Goal: Transaction & Acquisition: Purchase product/service

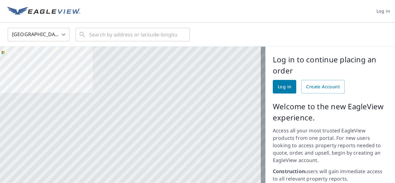
click at [44, 40] on body "Log in [GEOGRAPHIC_DATA] US ​ ​ Aerial Road A standard road map Aerial A detail…" at bounding box center [197, 91] width 395 height 183
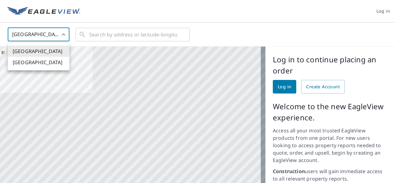
click at [42, 63] on li "[GEOGRAPHIC_DATA]" at bounding box center [39, 62] width 62 height 11
type input "CA"
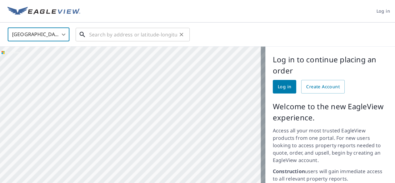
click at [132, 39] on input "text" at bounding box center [133, 34] width 88 height 17
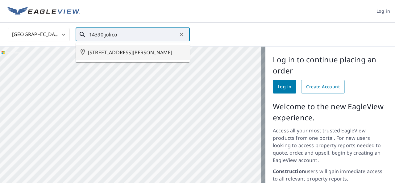
click at [130, 55] on span "[STREET_ADDRESS][PERSON_NAME]" at bounding box center [136, 52] width 97 height 7
click at [130, 55] on div at bounding box center [132, 166] width 265 height 239
type input "[STREET_ADDRESS][PERSON_NAME]"
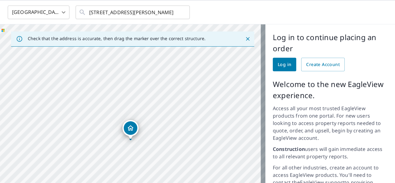
scroll to position [44, 0]
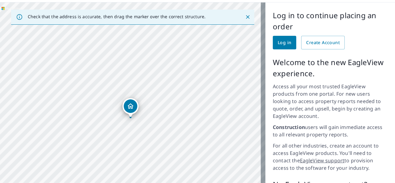
click at [130, 108] on icon "Dropped pin, building 1, Residential property, 14390 JOLICOEUR MONTRÉAL QC H9H5…" at bounding box center [130, 105] width 7 height 7
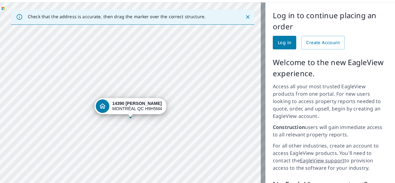
click at [129, 104] on strong "14390 [PERSON_NAME]" at bounding box center [136, 103] width 49 height 5
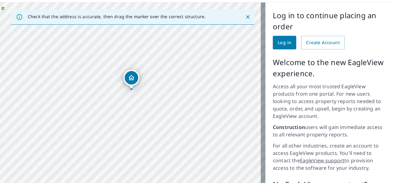
drag, startPoint x: 150, startPoint y: 119, endPoint x: 151, endPoint y: 90, distance: 28.4
click at [151, 90] on div "[STREET_ADDRESS][PERSON_NAME]" at bounding box center [132, 121] width 265 height 239
drag, startPoint x: 151, startPoint y: 90, endPoint x: 168, endPoint y: 83, distance: 18.8
click at [168, 83] on div "[STREET_ADDRESS][PERSON_NAME]" at bounding box center [132, 121] width 265 height 239
drag, startPoint x: 166, startPoint y: 89, endPoint x: 161, endPoint y: 107, distance: 18.5
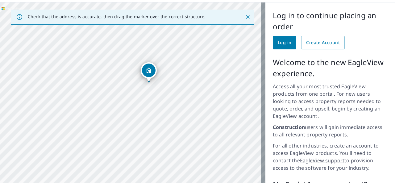
click at [161, 107] on div "[STREET_ADDRESS][PERSON_NAME]" at bounding box center [132, 121] width 265 height 239
click at [154, 18] on p "Check that the address is accurate, then drag the marker over the correct struc…" at bounding box center [117, 17] width 178 height 6
click at [149, 115] on div "[STREET_ADDRESS][PERSON_NAME]" at bounding box center [132, 121] width 265 height 239
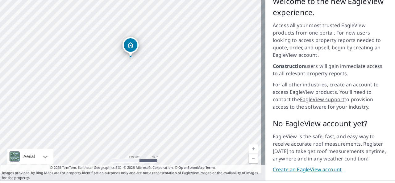
scroll to position [111, 0]
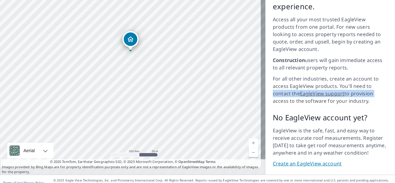
drag, startPoint x: 390, startPoint y: 89, endPoint x: 390, endPoint y: 81, distance: 7.4
click at [390, 81] on div "Log in to continue placing an order Log in Create Account Welcome to the new Ea…" at bounding box center [329, 55] width 129 height 239
click at [248, 138] on link "Current Level 17, Zoom In" at bounding box center [252, 142] width 9 height 9
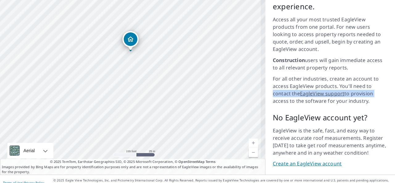
click at [248, 138] on link "Current Level 18, Zoom In" at bounding box center [252, 142] width 9 height 9
click at [248, 138] on link "Current Level 19, Zoom In" at bounding box center [252, 142] width 9 height 9
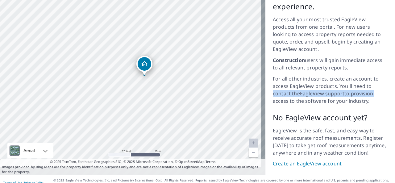
drag, startPoint x: 155, startPoint y: 56, endPoint x: 169, endPoint y: 81, distance: 28.3
click at [169, 81] on div "[STREET_ADDRESS][PERSON_NAME]" at bounding box center [132, 55] width 265 height 239
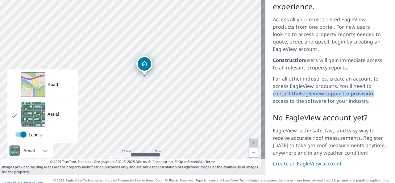
click at [34, 143] on div "Aerial" at bounding box center [29, 150] width 15 height 15
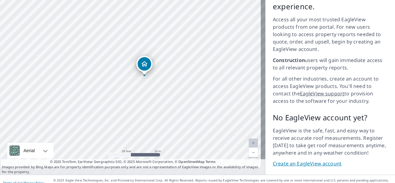
click at [34, 143] on div "Aerial" at bounding box center [29, 150] width 15 height 15
click at [146, 112] on div "[STREET_ADDRESS][PERSON_NAME]" at bounding box center [132, 55] width 265 height 239
drag, startPoint x: 142, startPoint y: 47, endPoint x: 145, endPoint y: 56, distance: 9.8
click at [145, 56] on div "[STREET_ADDRESS][PERSON_NAME]" at bounding box center [132, 55] width 265 height 239
click at [158, 106] on div "[STREET_ADDRESS][PERSON_NAME]" at bounding box center [132, 55] width 265 height 239
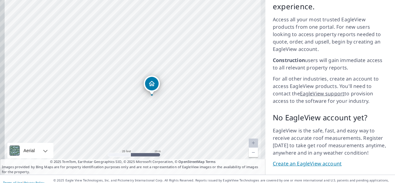
drag, startPoint x: 178, startPoint y: 69, endPoint x: 199, endPoint y: 114, distance: 49.2
click at [199, 114] on div "[STREET_ADDRESS][PERSON_NAME]" at bounding box center [132, 55] width 265 height 239
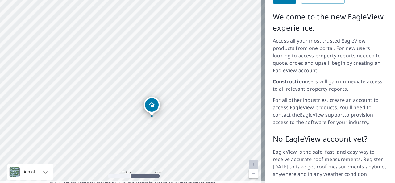
scroll to position [96, 0]
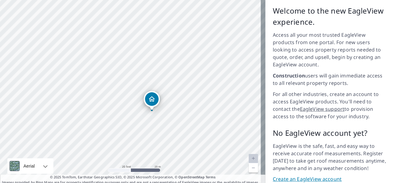
click at [248, 154] on link "Current Level 20, Zoom In Disabled" at bounding box center [252, 158] width 9 height 9
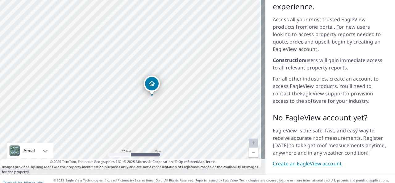
scroll to position [0, 0]
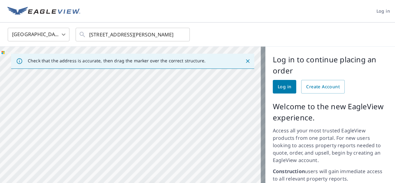
click at [223, 18] on header "Log in" at bounding box center [197, 11] width 395 height 22
click at [47, 15] on img at bounding box center [43, 11] width 73 height 9
click at [41, 11] on img at bounding box center [43, 11] width 73 height 9
click at [20, 12] on img at bounding box center [43, 11] width 73 height 9
